Goal: Task Accomplishment & Management: Use online tool/utility

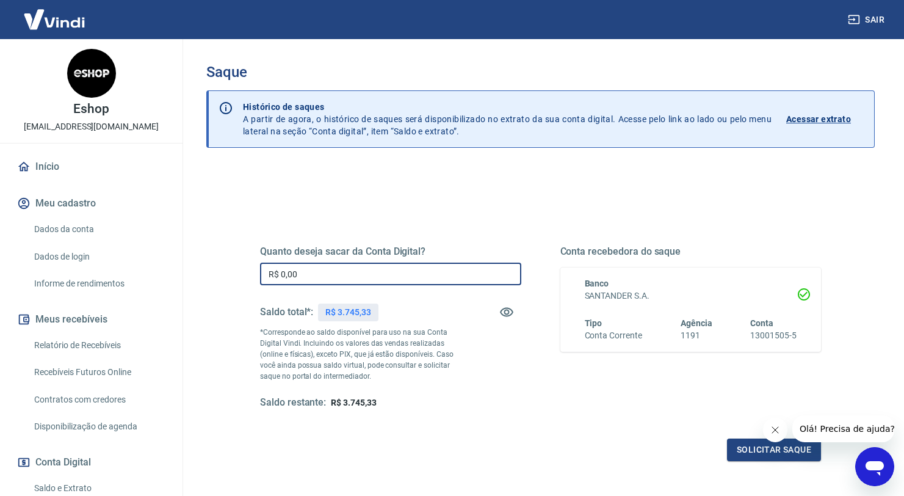
drag, startPoint x: 341, startPoint y: 279, endPoint x: 179, endPoint y: 270, distance: 162.6
click at [185, 274] on div "Saque Histórico de saques A partir de agora, o histórico de saques será disponi…" at bounding box center [540, 276] width 727 height 475
type input "R$ 3.000,00"
click at [734, 449] on button "Solicitar saque" at bounding box center [774, 449] width 94 height 23
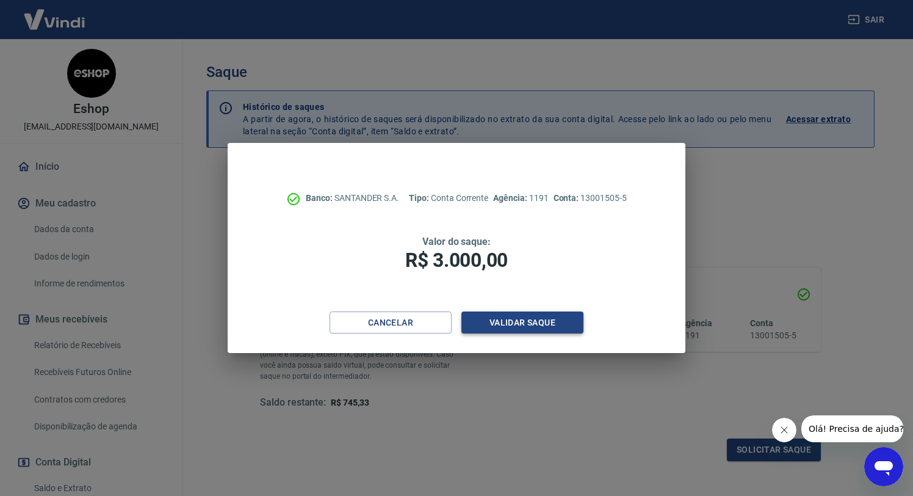
click at [505, 316] on button "Validar saque" at bounding box center [522, 322] width 122 height 23
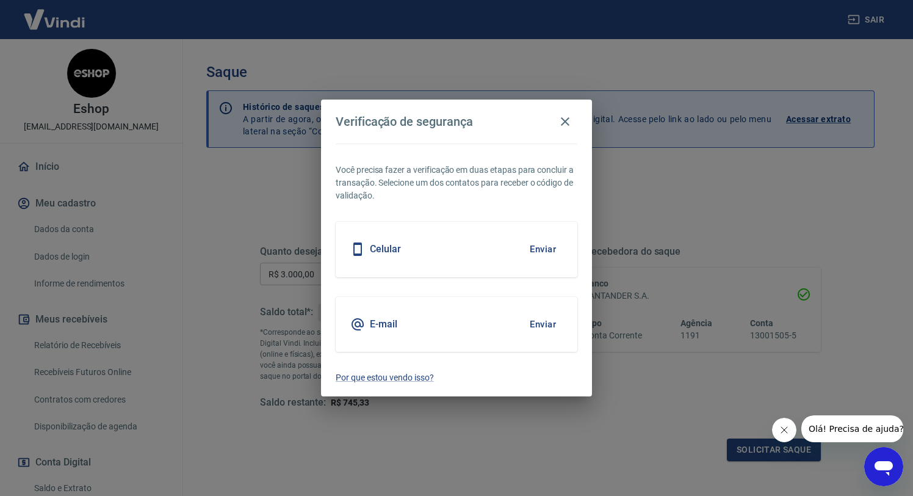
click at [546, 319] on button "Enviar" at bounding box center [543, 324] width 40 height 26
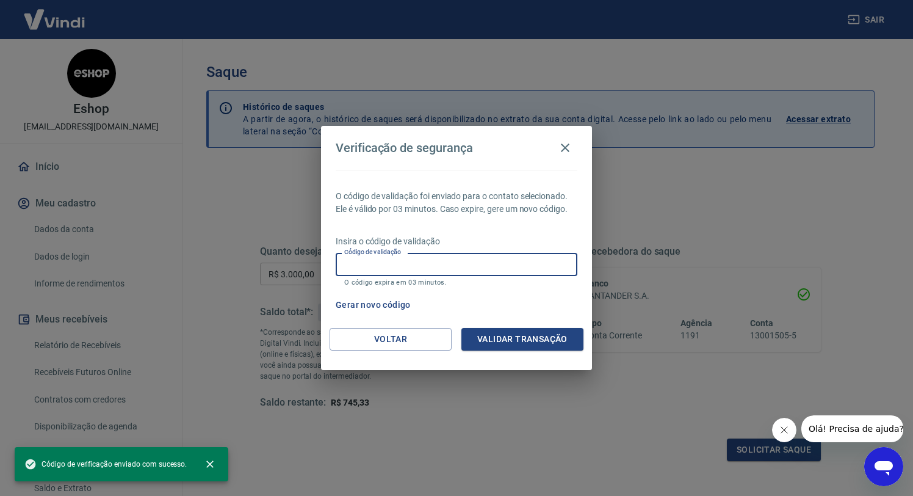
click at [450, 264] on input "Código de validação" at bounding box center [457, 264] width 242 height 23
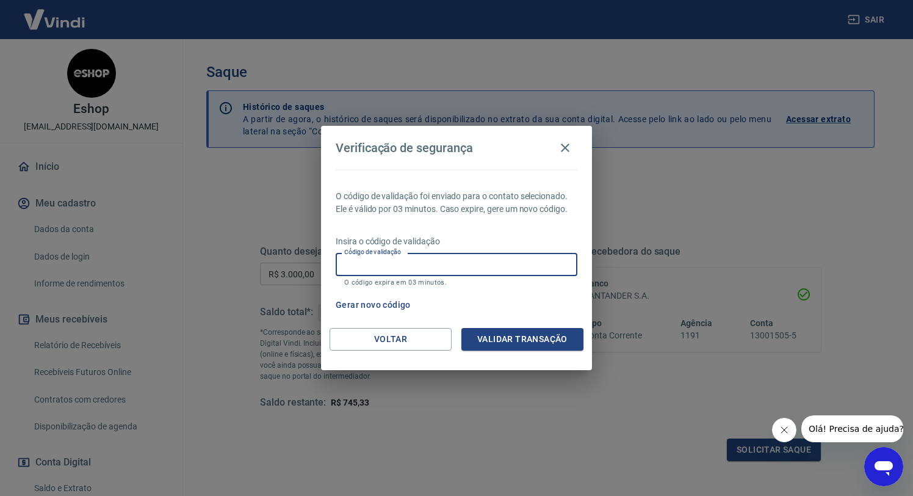
paste input "487233"
type input "487233"
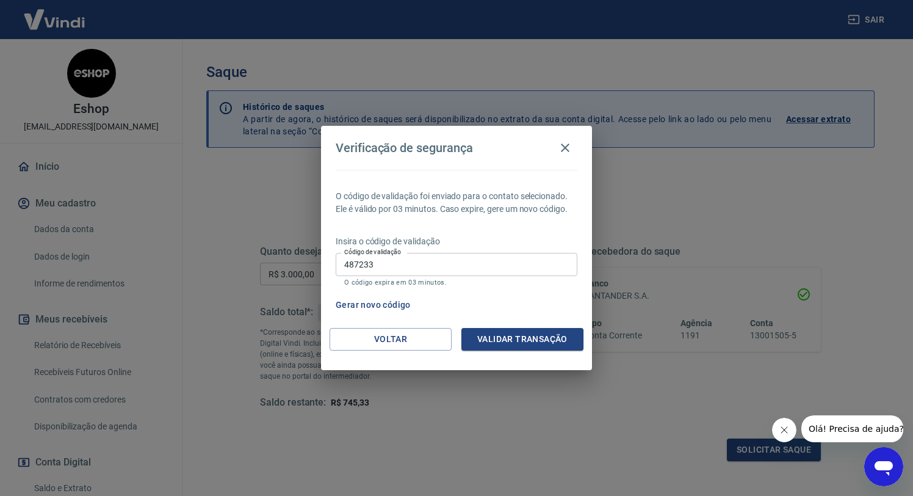
click at [547, 356] on div "Voltar Validar transação" at bounding box center [456, 349] width 271 height 42
click at [543, 339] on button "Validar transação" at bounding box center [522, 339] width 122 height 23
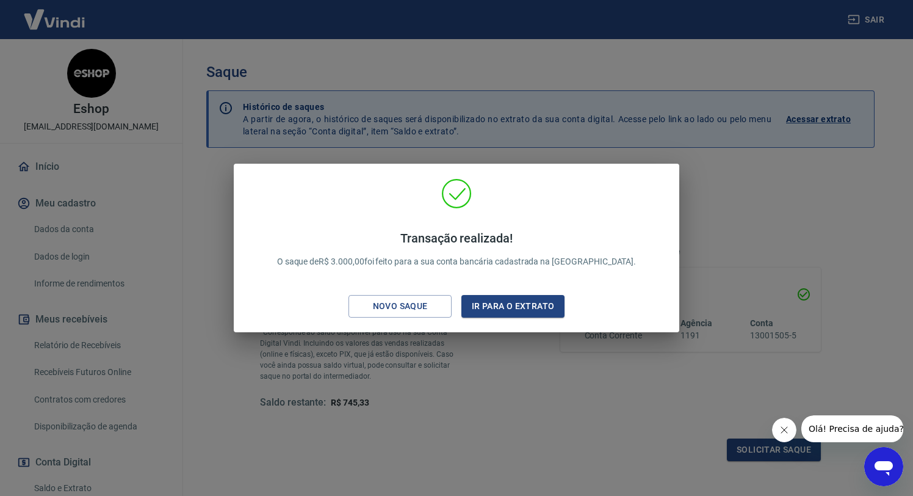
click at [890, 236] on div "Transação realizada! O saque de R$ 3.000,00 foi feito para a sua conta bancária…" at bounding box center [456, 248] width 913 height 496
